Goal: Information Seeking & Learning: Find specific page/section

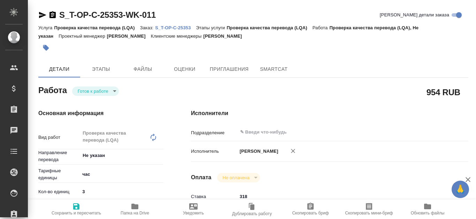
type textarea "x"
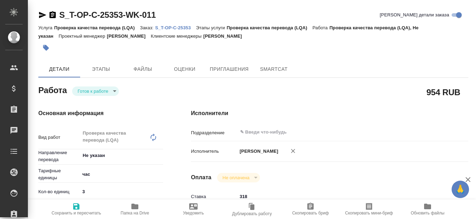
type textarea "x"
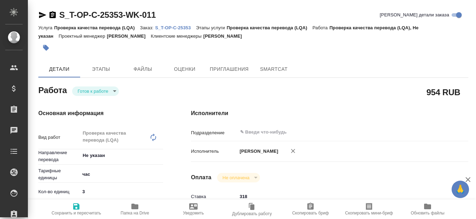
type textarea "x"
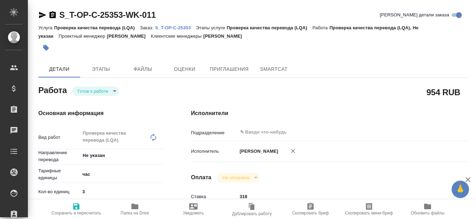
type textarea "x"
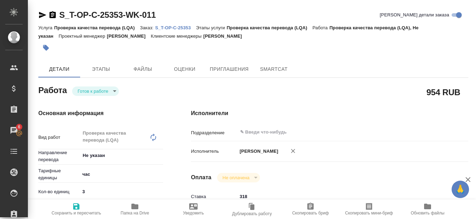
click at [174, 25] on link "S_T-OP-C-25353" at bounding box center [175, 27] width 41 height 6
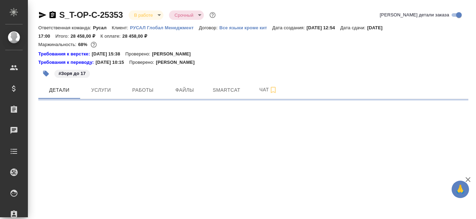
select select "RU"
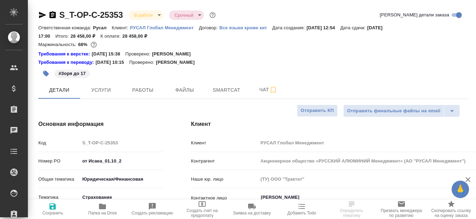
type textarea "x"
type input "[PERSON_NAME]"
type input "Журавлева Александра"
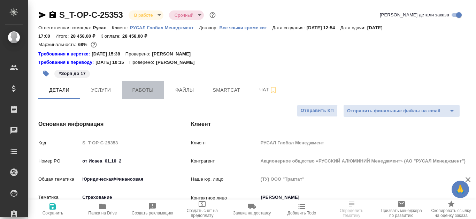
click at [144, 92] on span "Работы" at bounding box center [142, 90] width 33 height 9
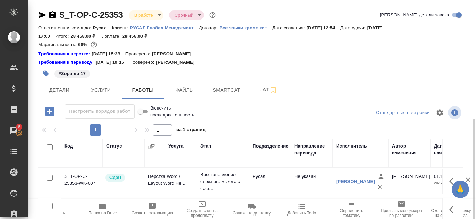
scroll to position [70, 0]
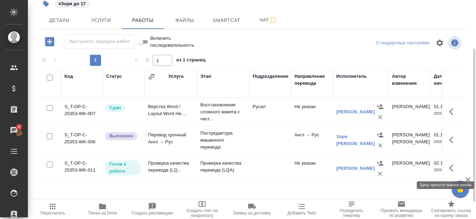
click at [452, 168] on icon "button" at bounding box center [453, 168] width 8 height 8
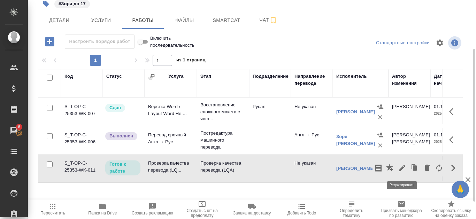
click at [401, 166] on icon "button" at bounding box center [402, 168] width 8 height 8
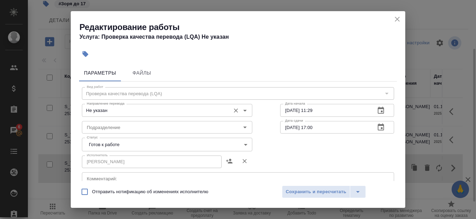
click at [201, 111] on input "Не указан" at bounding box center [155, 110] width 143 height 8
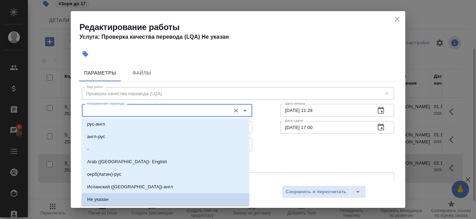
scroll to position [0, 0]
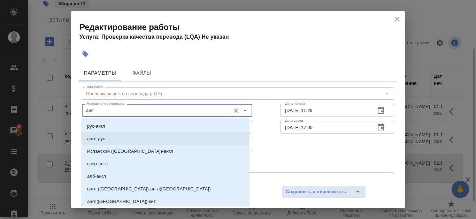
click at [165, 136] on li "англ-рус" at bounding box center [165, 138] width 168 height 13
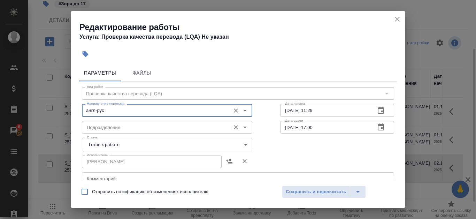
type input "англ-рус"
click at [154, 130] on input "Подразделение" at bounding box center [155, 127] width 143 height 8
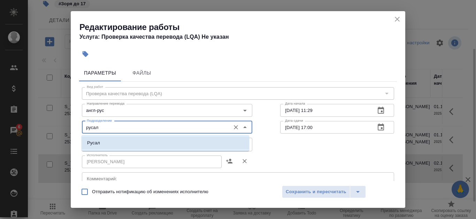
click at [157, 140] on li "Русал" at bounding box center [165, 143] width 168 height 13
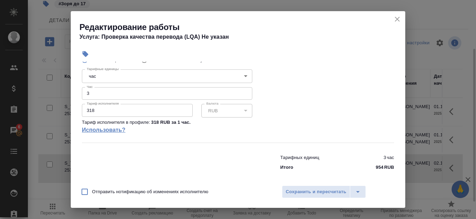
scroll to position [153, 0]
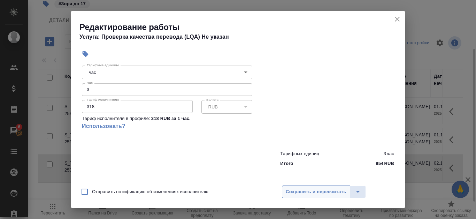
type input "Русал"
click at [327, 193] on span "Сохранить и пересчитать" at bounding box center [316, 192] width 61 height 8
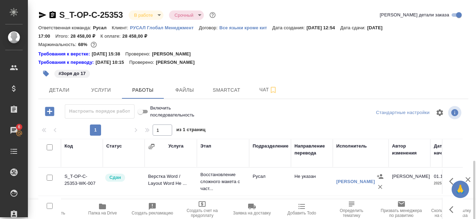
scroll to position [94, 0]
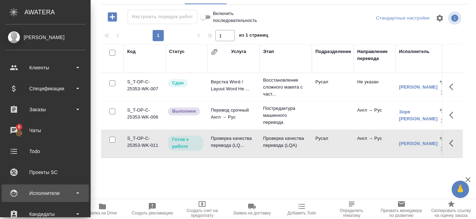
click at [55, 194] on div "Исполнители" at bounding box center [45, 193] width 80 height 10
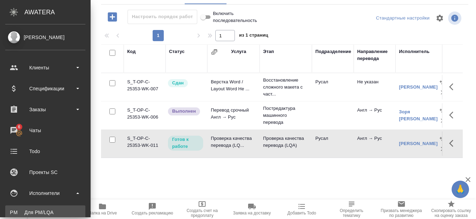
click at [52, 210] on div "Для PM/LQA" at bounding box center [45, 212] width 73 height 7
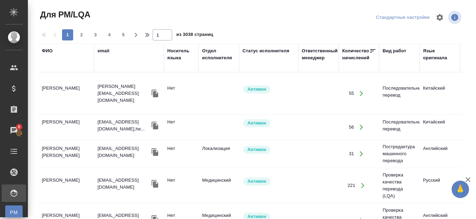
click at [43, 54] on div "ФИО" at bounding box center [47, 50] width 11 height 7
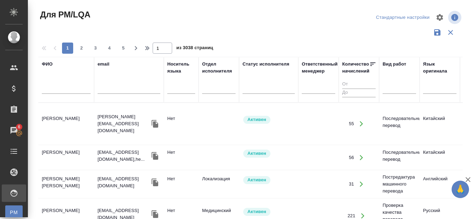
click at [59, 86] on input "text" at bounding box center [66, 89] width 49 height 9
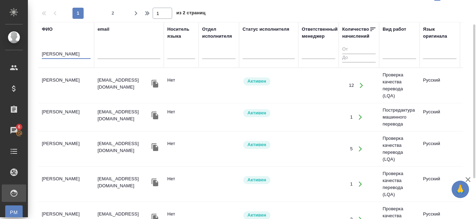
scroll to position [70, 0]
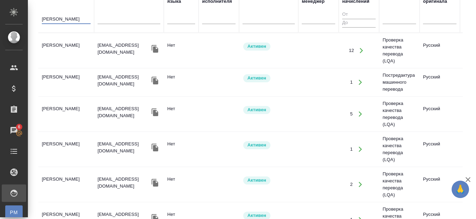
type input "[PERSON_NAME]"
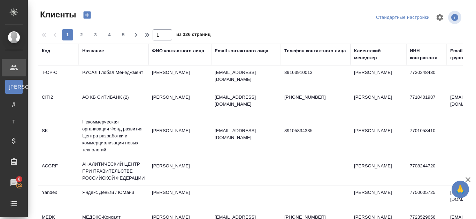
select select "RU"
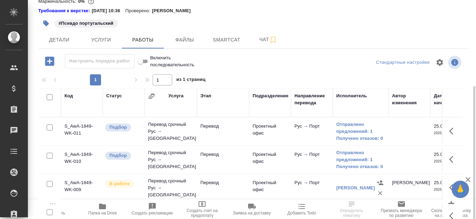
scroll to position [70, 0]
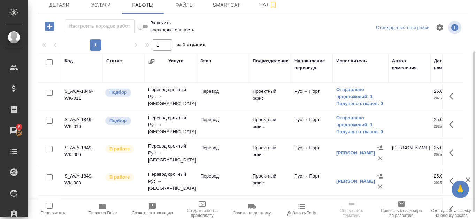
click at [347, 156] on div "[PERSON_NAME]" at bounding box center [355, 152] width 39 height 7
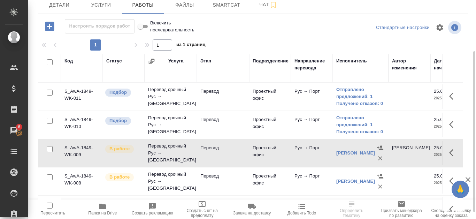
click at [347, 152] on link "[PERSON_NAME]" at bounding box center [355, 152] width 39 height 5
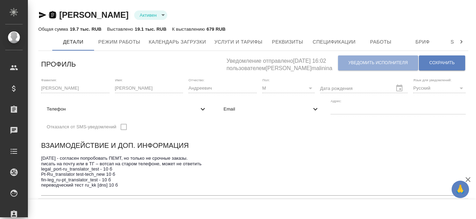
click at [52, 16] on icon "button" at bounding box center [52, 14] width 6 height 7
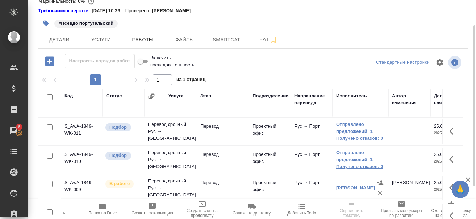
scroll to position [70, 0]
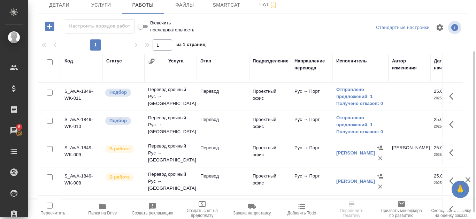
click at [348, 181] on div "[PERSON_NAME]" at bounding box center [355, 181] width 39 height 7
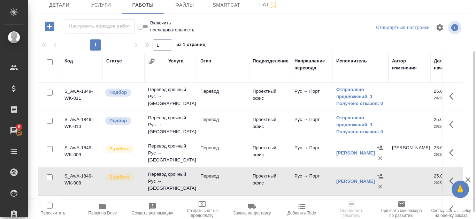
click at [344, 181] on div "[PERSON_NAME]" at bounding box center [355, 181] width 39 height 7
click at [344, 178] on link "Луиш Лотинилда" at bounding box center [355, 180] width 39 height 5
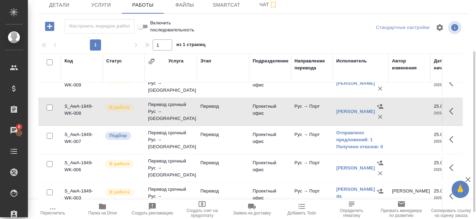
scroll to position [75, 0]
click at [345, 164] on div "[PERSON_NAME]" at bounding box center [355, 167] width 39 height 7
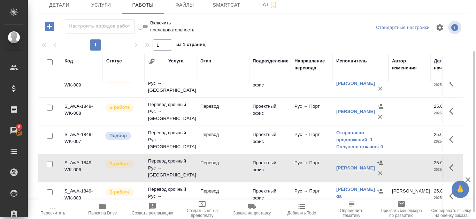
click at [347, 165] on link "[PERSON_NAME]" at bounding box center [355, 167] width 39 height 5
click at [348, 191] on div "[PERSON_NAME] da [PERSON_NAME]" at bounding box center [355, 196] width 39 height 21
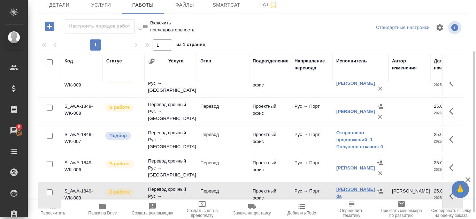
click at [348, 189] on link "Gomes da Costa Adalberto" at bounding box center [355, 195] width 39 height 19
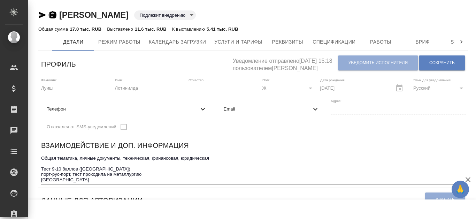
click at [54, 17] on icon "button" at bounding box center [52, 14] width 6 height 7
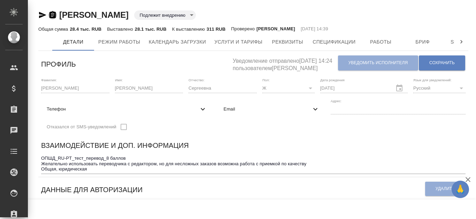
click at [53, 15] on icon "button" at bounding box center [52, 14] width 6 height 7
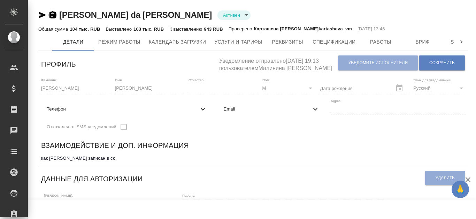
click at [55, 17] on icon "button" at bounding box center [52, 14] width 6 height 7
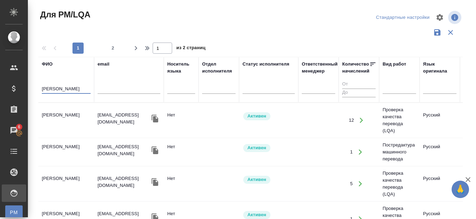
scroll to position [70, 0]
